Goal: Feedback & Contribution: Contribute content

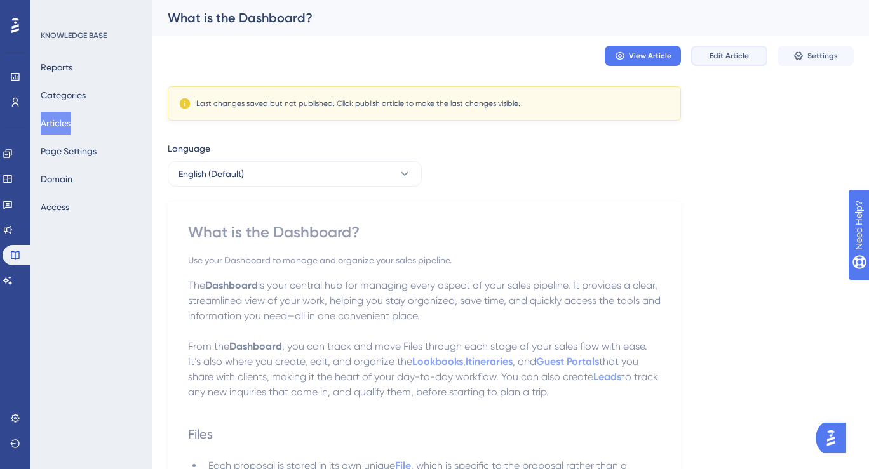
click at [739, 48] on button "Edit Article" at bounding box center [729, 56] width 76 height 20
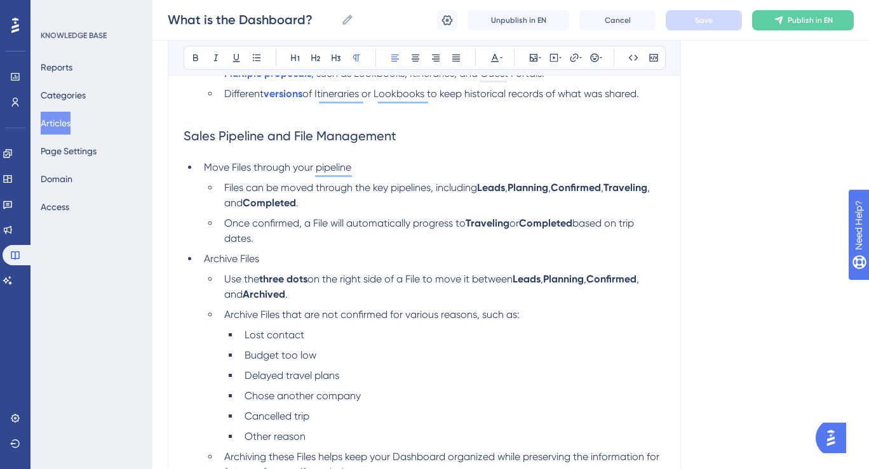
scroll to position [385, 0]
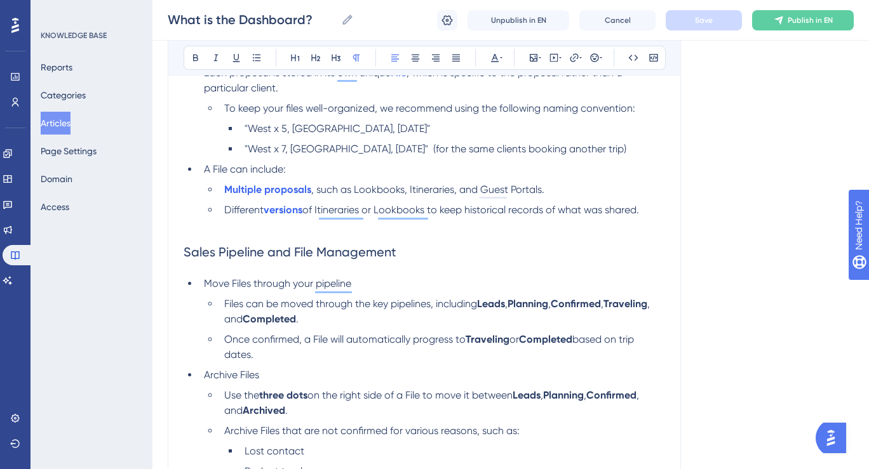
click at [647, 213] on li "Different versions of Itineraries or Lookbooks to keep historical records of wh…" at bounding box center [442, 210] width 446 height 15
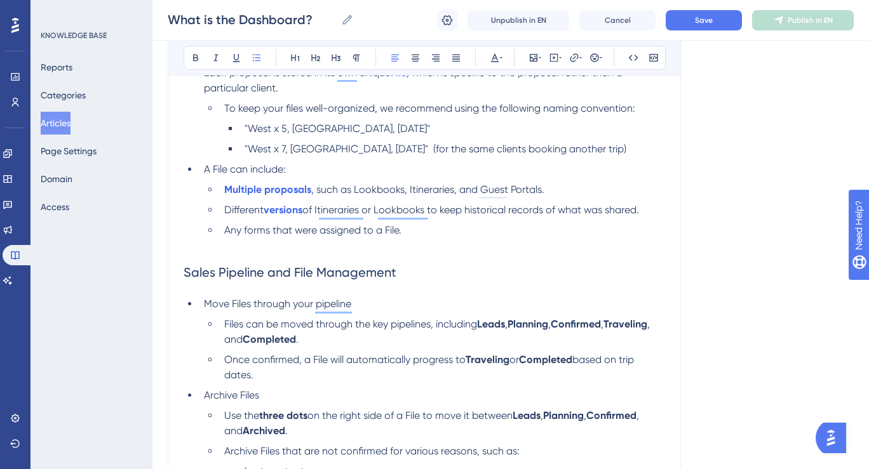
click at [251, 232] on span "Any forms that were assigned to a File." at bounding box center [312, 230] width 177 height 12
click at [308, 236] on span "that were assigned to a File." at bounding box center [332, 230] width 129 height 12
click at [245, 234] on strong "forms" at bounding box center [254, 230] width 27 height 12
click at [253, 236] on span "Any custom" at bounding box center [251, 230] width 55 height 12
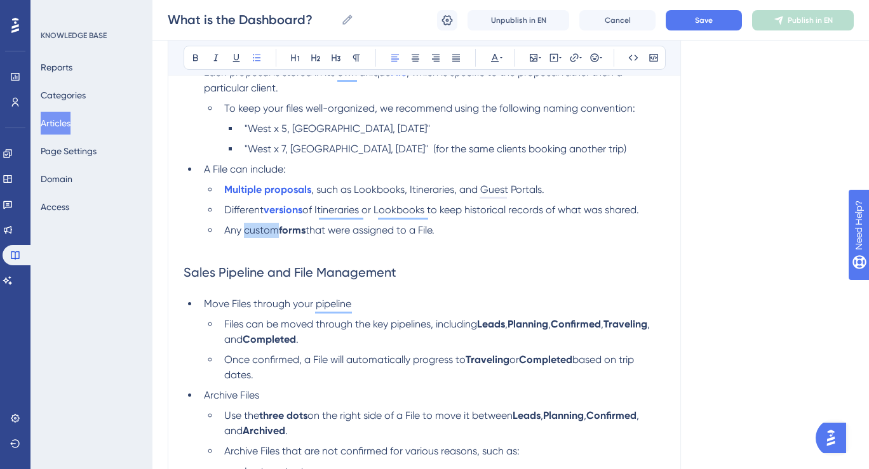
click at [253, 236] on span "Any custom" at bounding box center [251, 230] width 55 height 12
click at [316, 238] on li "Any custom forms that were assigned to a File." at bounding box center [442, 230] width 446 height 15
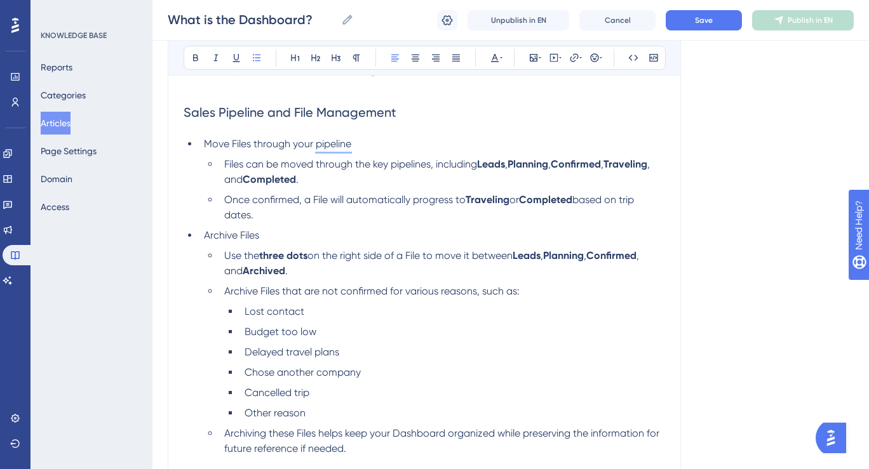
scroll to position [548, 0]
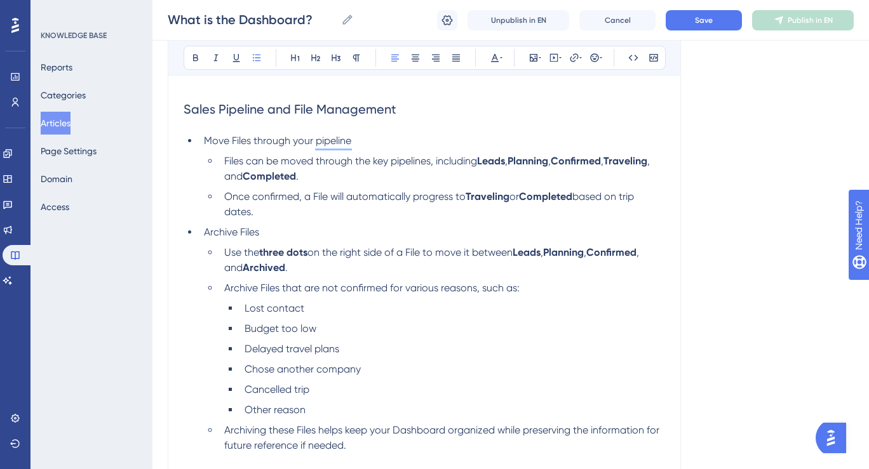
click at [235, 180] on span ", and" at bounding box center [438, 168] width 428 height 27
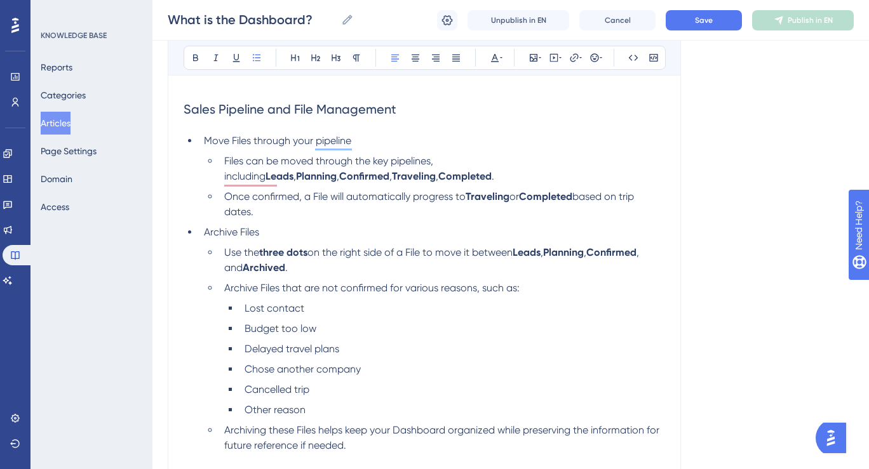
click at [285, 178] on li "Files can be moved through the key pipelines, including Leads , Planning , Conf…" at bounding box center [442, 169] width 446 height 30
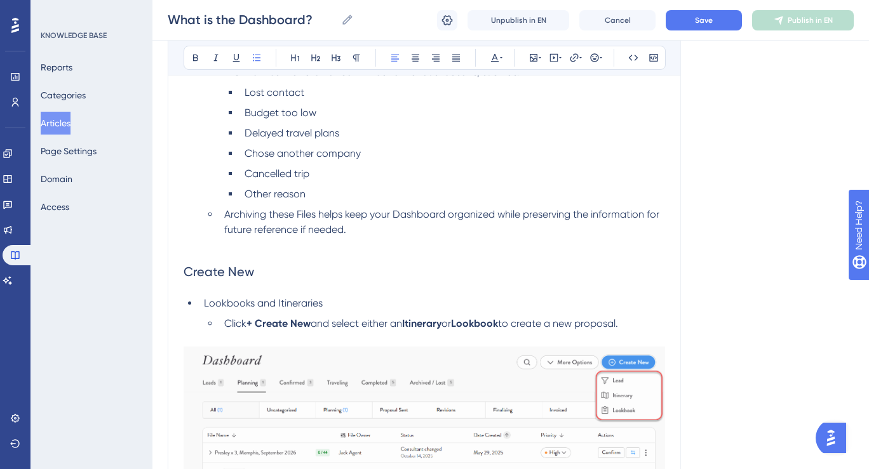
scroll to position [763, 0]
click at [277, 178] on span "Cancelled trip" at bounding box center [277, 174] width 65 height 12
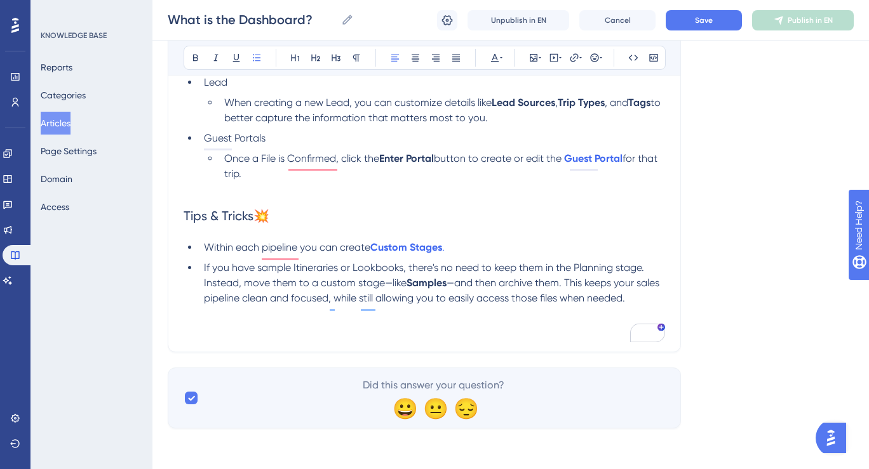
scroll to position [1198, 0]
click at [704, 17] on span "Save" at bounding box center [704, 20] width 18 height 10
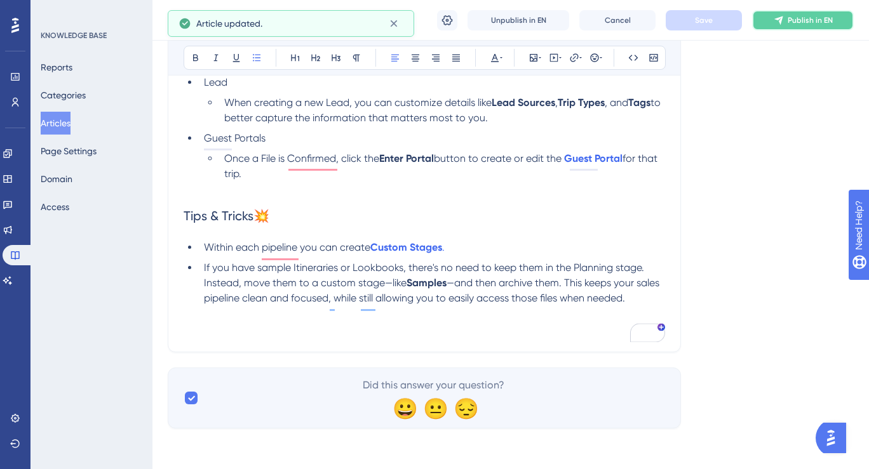
click at [789, 18] on span "Publish in EN" at bounding box center [809, 20] width 45 height 10
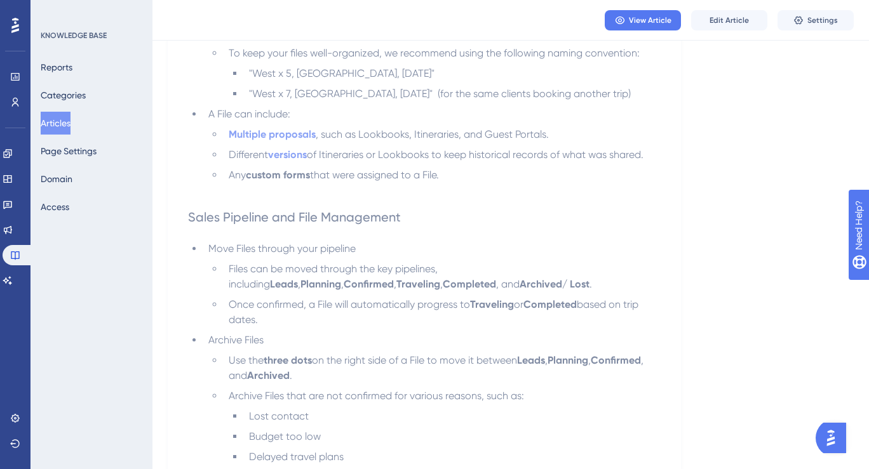
scroll to position [0, 0]
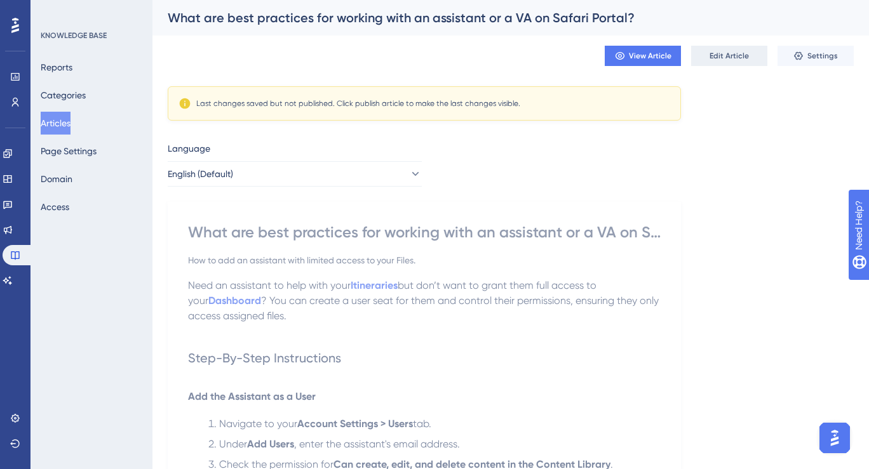
click at [726, 59] on span "Edit Article" at bounding box center [728, 56] width 39 height 10
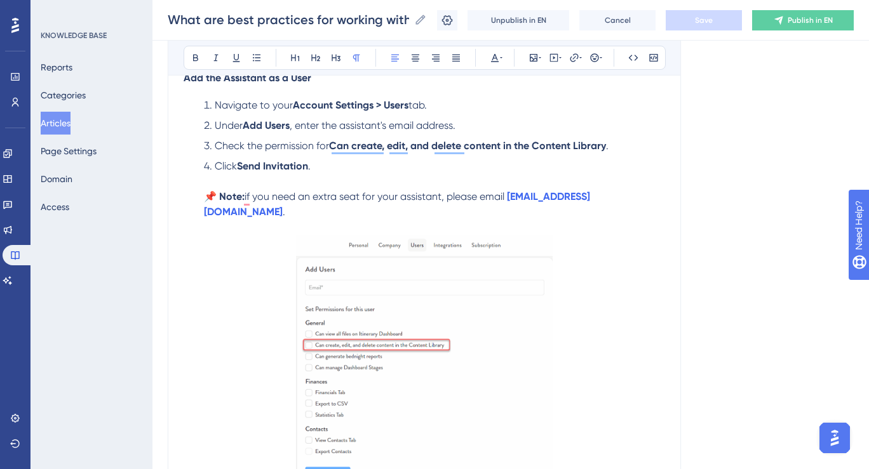
scroll to position [311, 0]
click at [633, 149] on li "Check the permission for Can create, edit, and delete content in the Content Li…" at bounding box center [432, 145] width 466 height 15
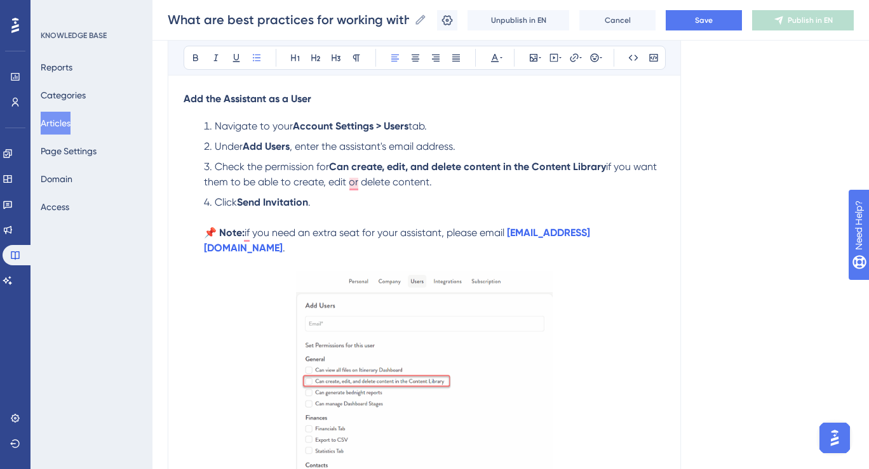
scroll to position [286, 0]
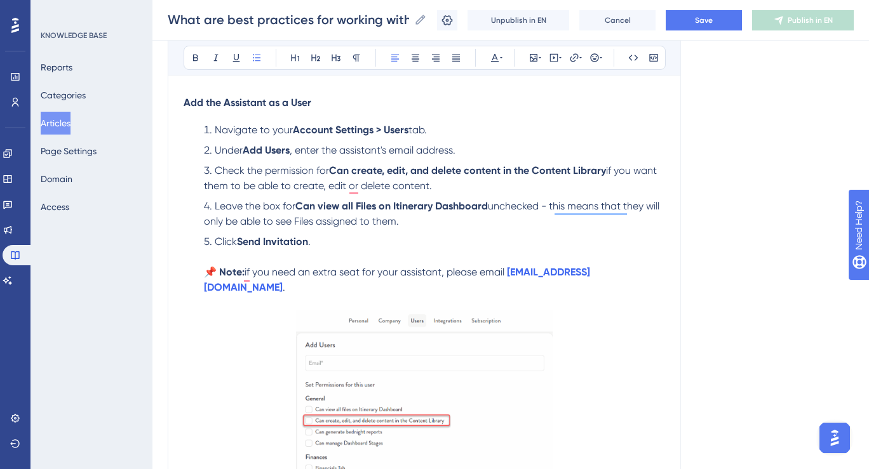
click at [312, 222] on span "unchecked - this means that they will only be able to see Files assigned to the…" at bounding box center [433, 213] width 458 height 27
click at [701, 22] on span "Save" at bounding box center [704, 20] width 18 height 10
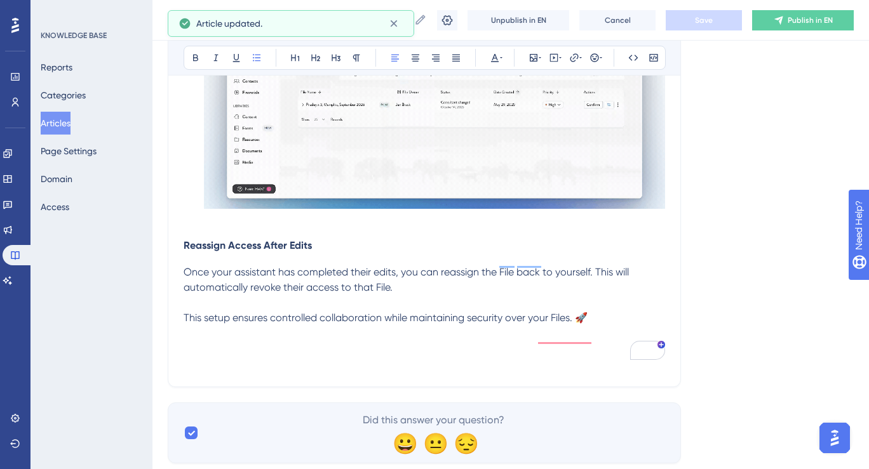
scroll to position [1027, 0]
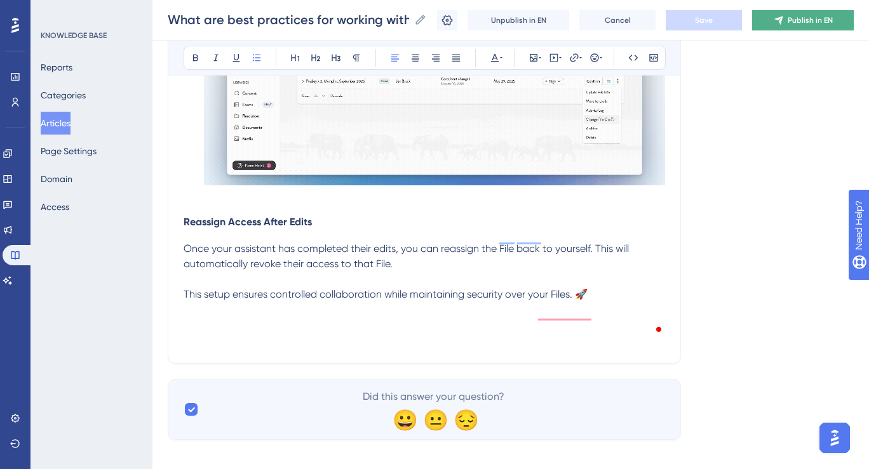
click at [801, 25] on span "Publish in EN" at bounding box center [809, 20] width 45 height 10
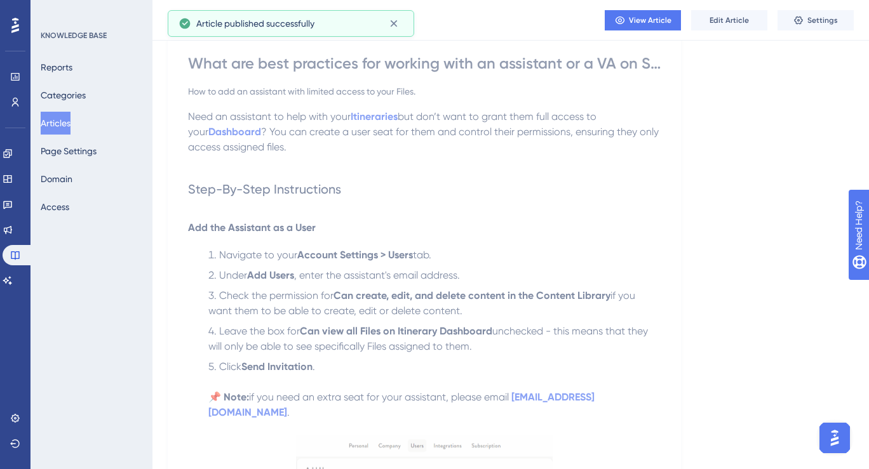
scroll to position [0, 0]
